Goal: Check status: Check status

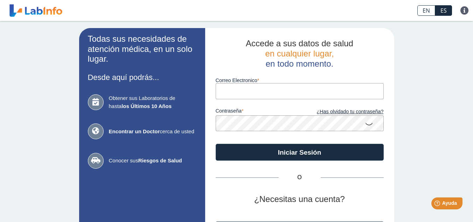
type input "Protector"
drag, startPoint x: 245, startPoint y: 91, endPoint x: 209, endPoint y: 92, distance: 36.4
click at [209, 92] on div "Accede a sus datos de salud en cualquier lugar, en todo momento. Correo Electro…" at bounding box center [299, 146] width 189 height 237
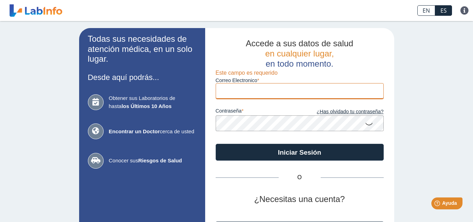
click at [242, 91] on input "Correo Electronico" at bounding box center [300, 91] width 168 height 16
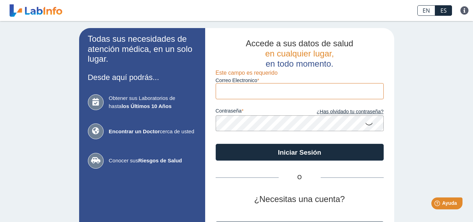
type input "[EMAIL_ADDRESS][DOMAIN_NAME]"
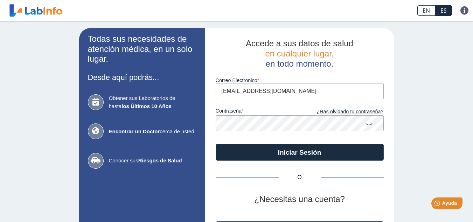
click at [216, 144] on button "Iniciar Sesión" at bounding box center [300, 152] width 168 height 17
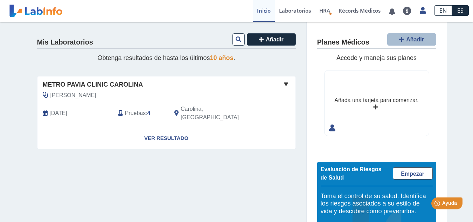
click at [283, 84] on span at bounding box center [286, 84] width 8 height 8
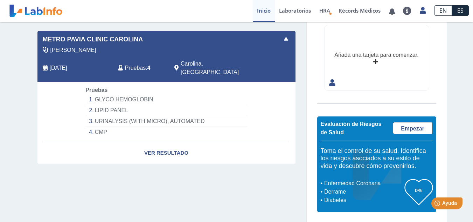
scroll to position [46, 0]
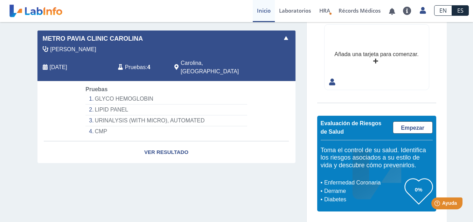
click at [188, 64] on span "Carolina, [GEOGRAPHIC_DATA]" at bounding box center [219, 67] width 77 height 17
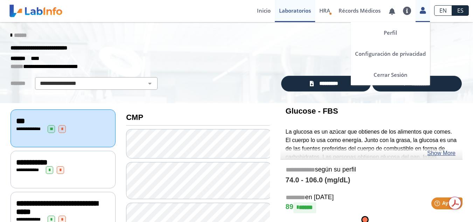
click at [420, 11] on icon at bounding box center [423, 10] width 6 height 5
click at [377, 71] on link "Cerrar Sesión" at bounding box center [390, 74] width 79 height 21
